Goal: Task Accomplishment & Management: Complete application form

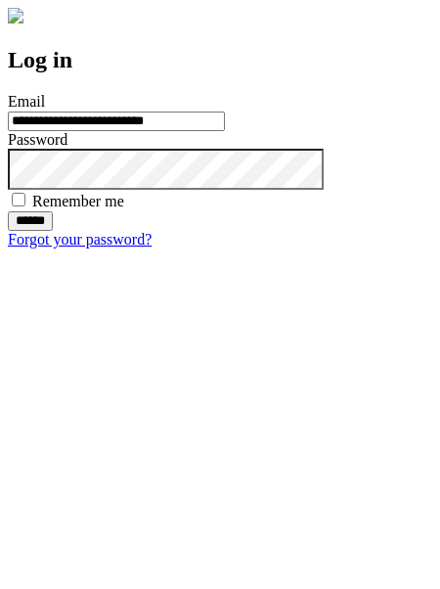
type input "**********"
click at [53, 231] on input "******" at bounding box center [30, 221] width 45 height 20
